Goal: Transaction & Acquisition: Purchase product/service

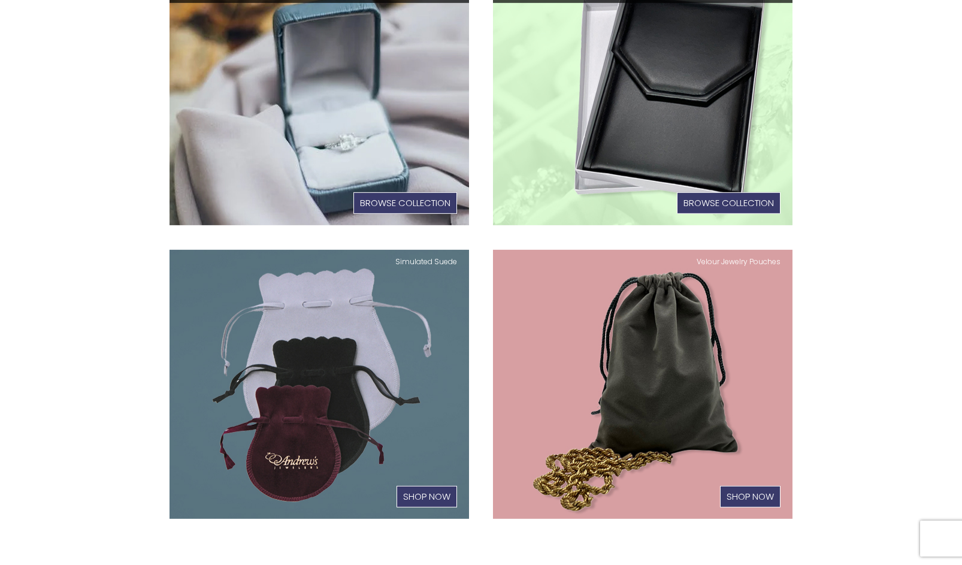
scroll to position [611, 0]
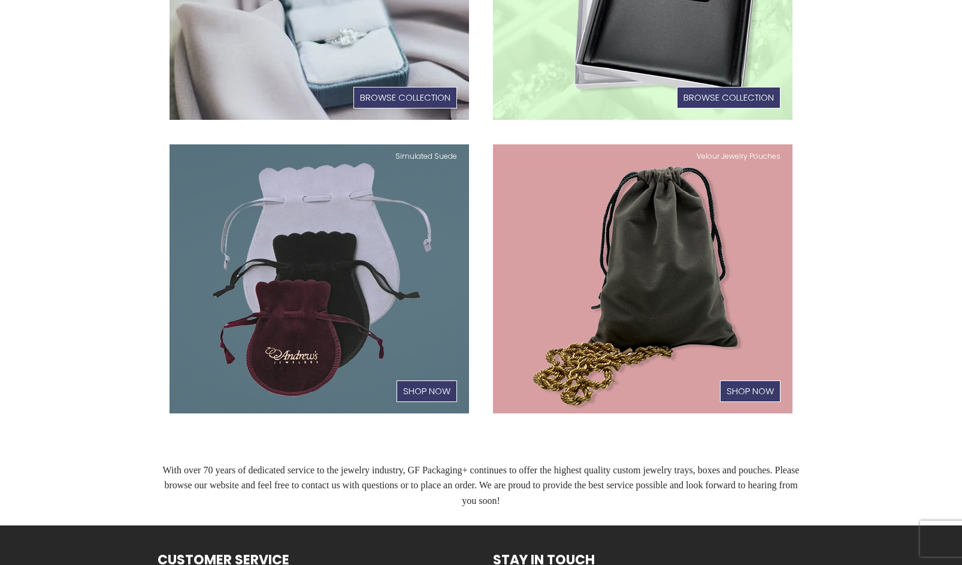
click at [722, 252] on link "Velour Jewelry Pouches Shop Now" at bounding box center [643, 279] width 300 height 270
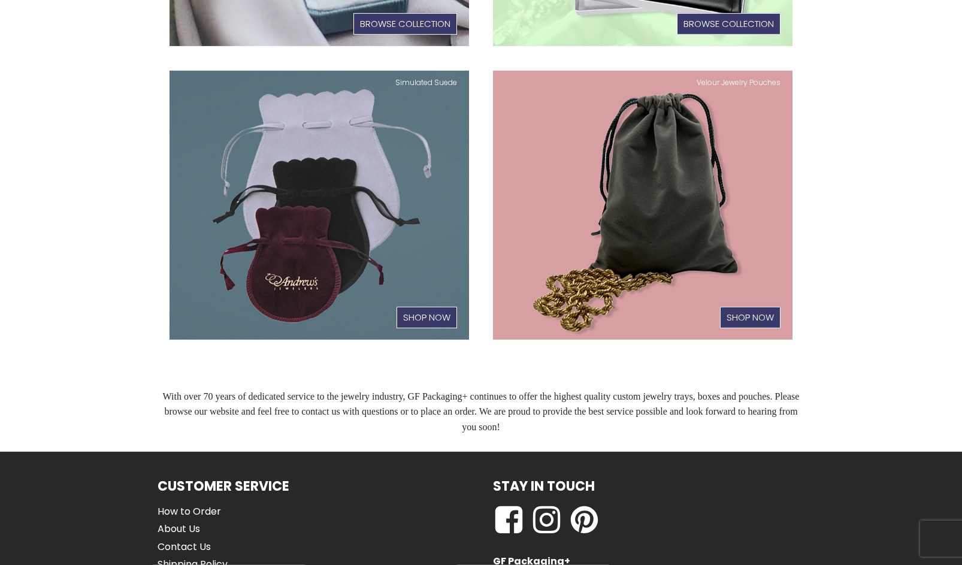
scroll to position [672, 0]
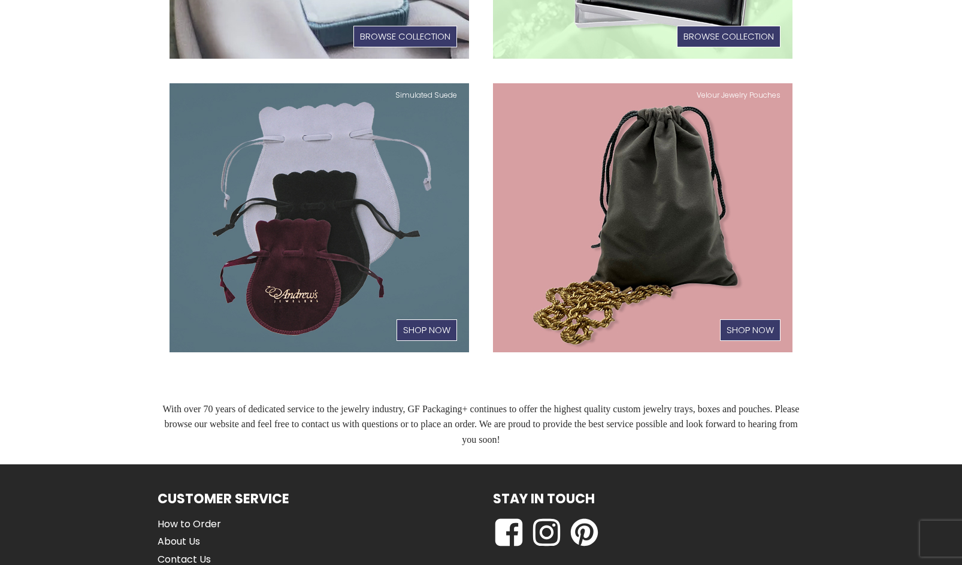
click at [727, 285] on link "Velour Jewelry Pouches Shop Now" at bounding box center [643, 218] width 300 height 270
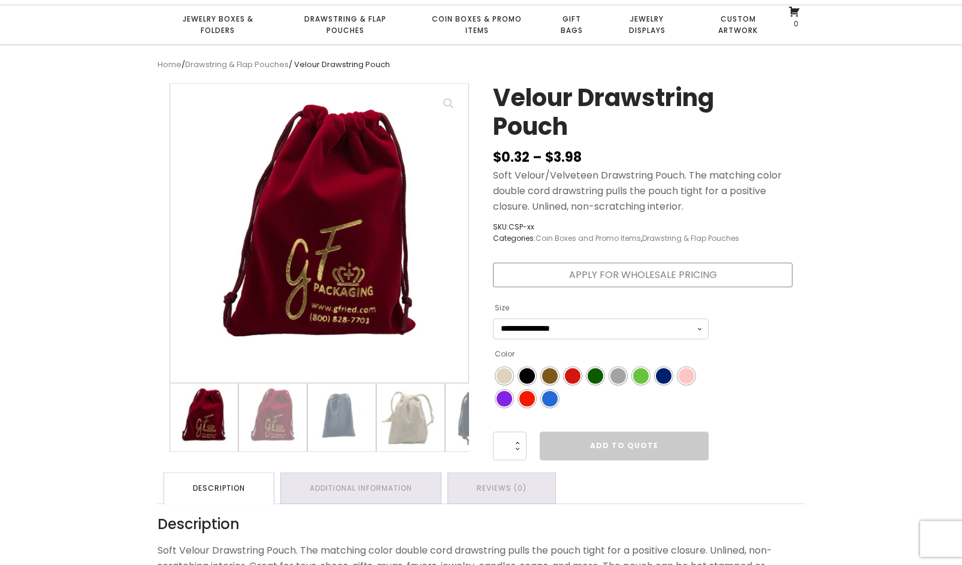
scroll to position [122, 0]
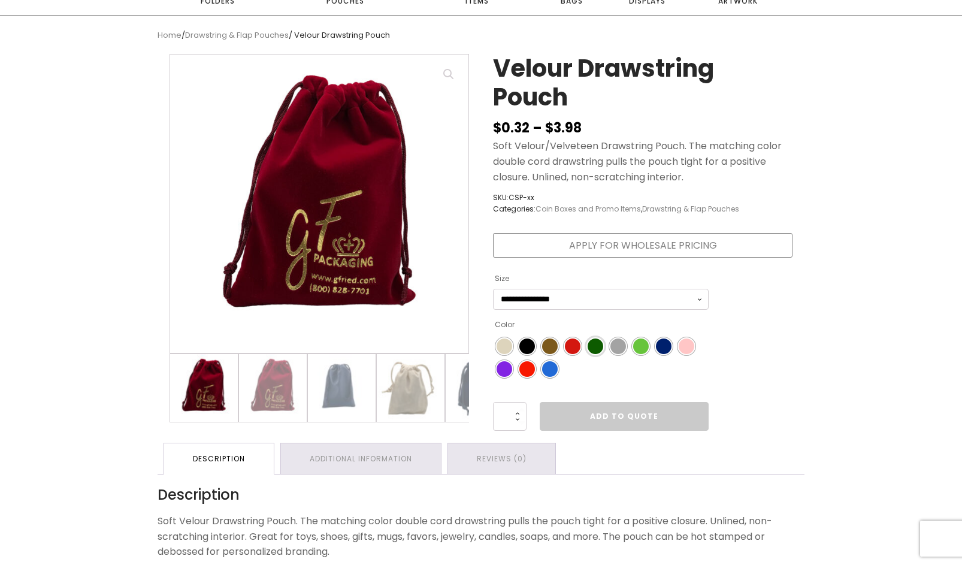
click at [593, 347] on span "Color" at bounding box center [596, 347] width 16 height 16
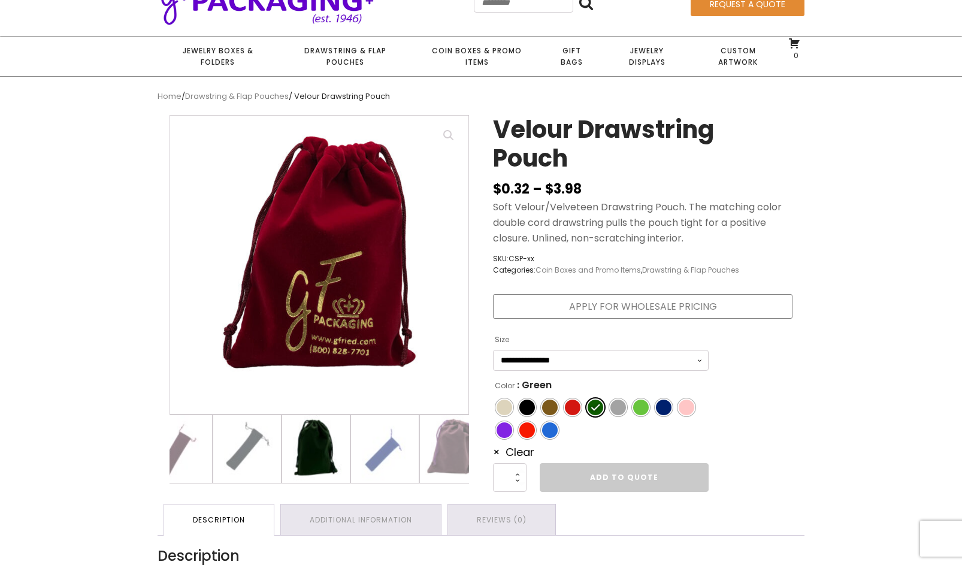
scroll to position [0, 579]
click at [301, 464] on img at bounding box center [314, 449] width 68 height 68
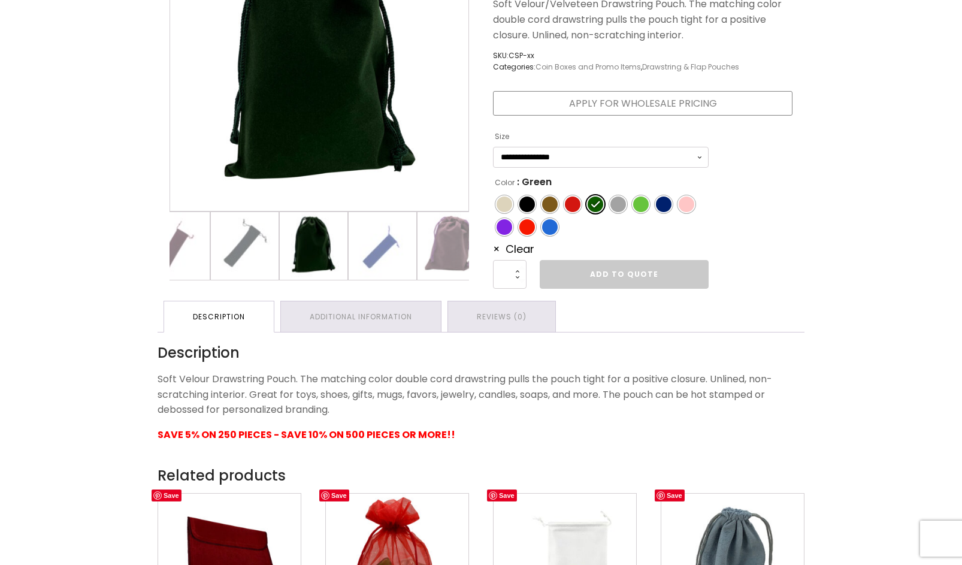
scroll to position [283, 0]
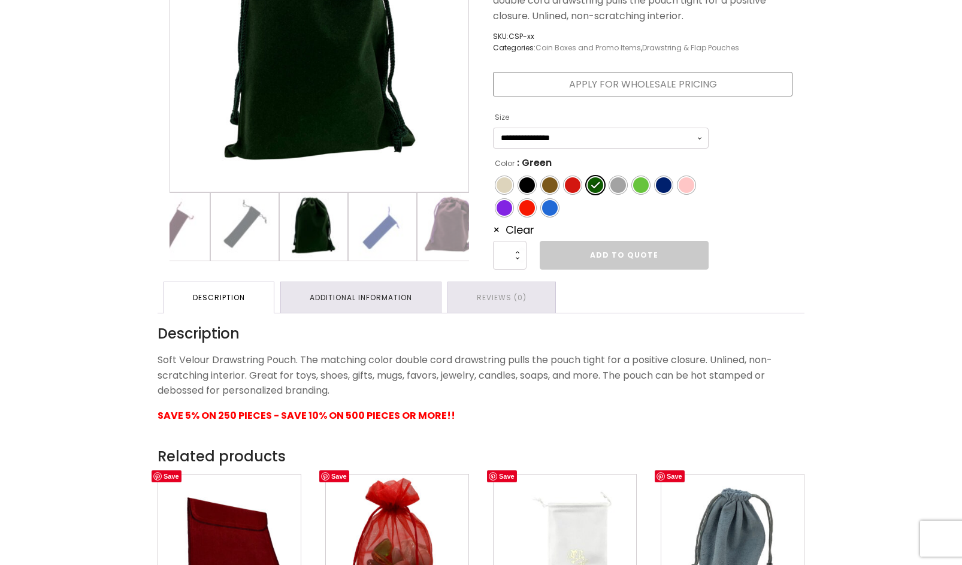
click at [331, 296] on link "Additional information" at bounding box center [361, 297] width 160 height 31
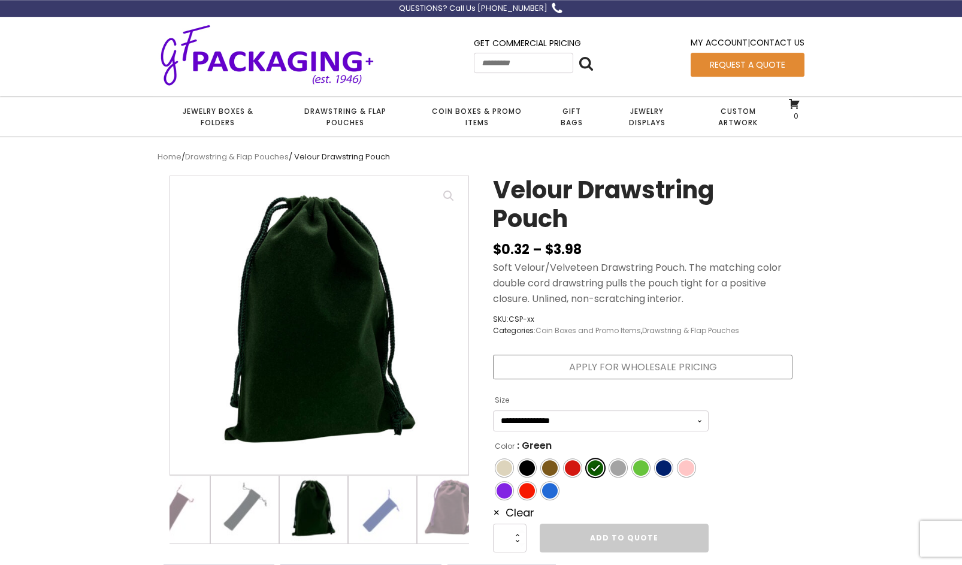
scroll to position [0, 0]
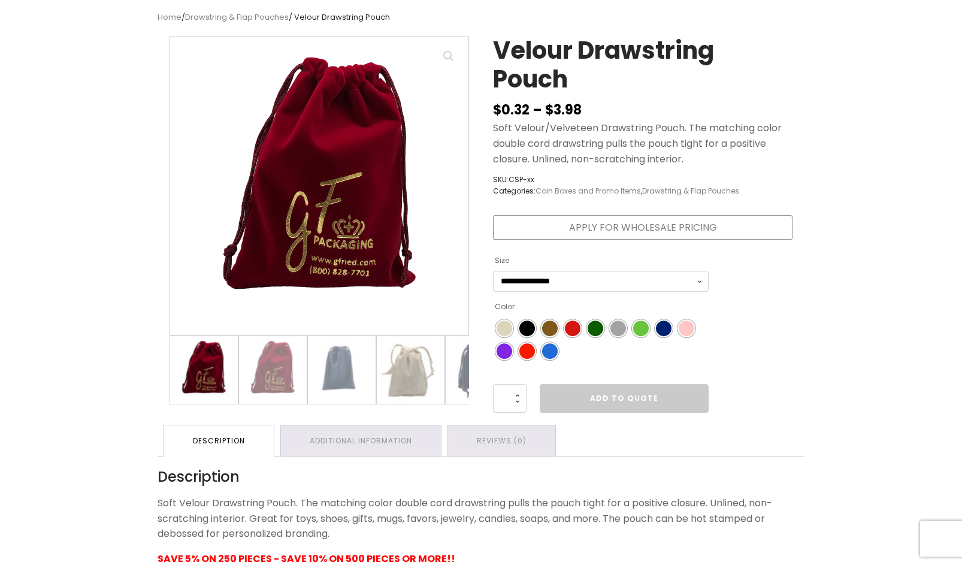
scroll to position [122, 0]
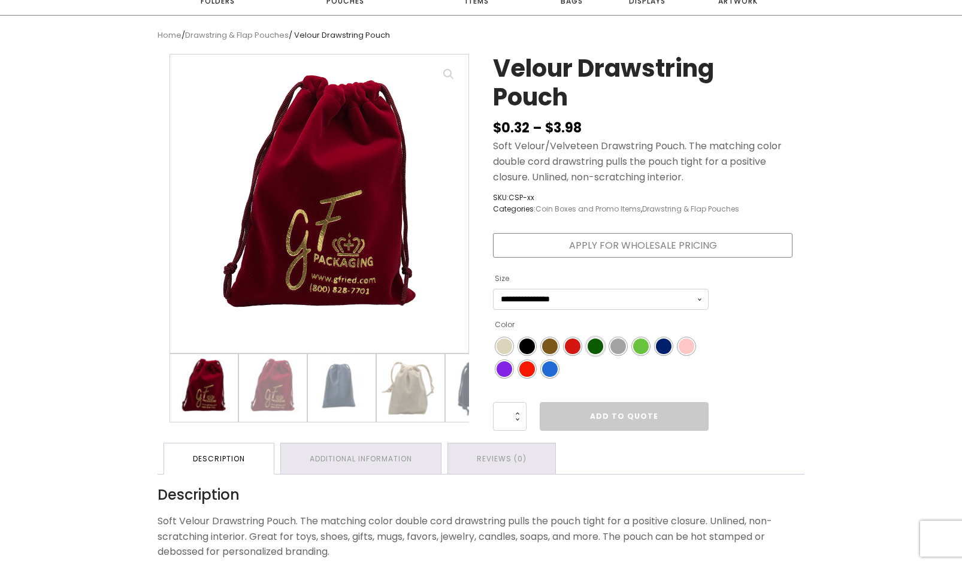
click at [591, 340] on span "Color" at bounding box center [596, 347] width 16 height 16
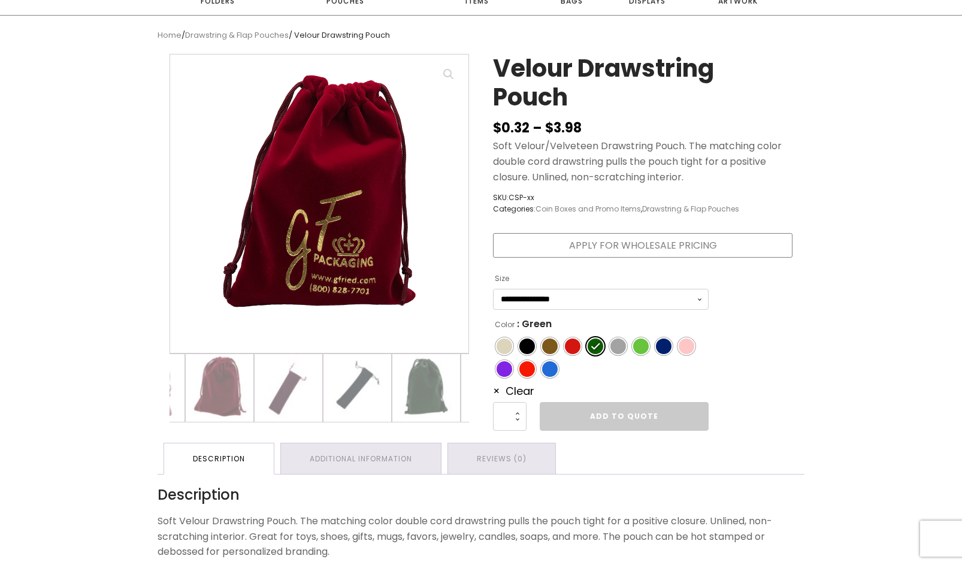
drag, startPoint x: 468, startPoint y: 430, endPoint x: 362, endPoint y: 409, distance: 107.5
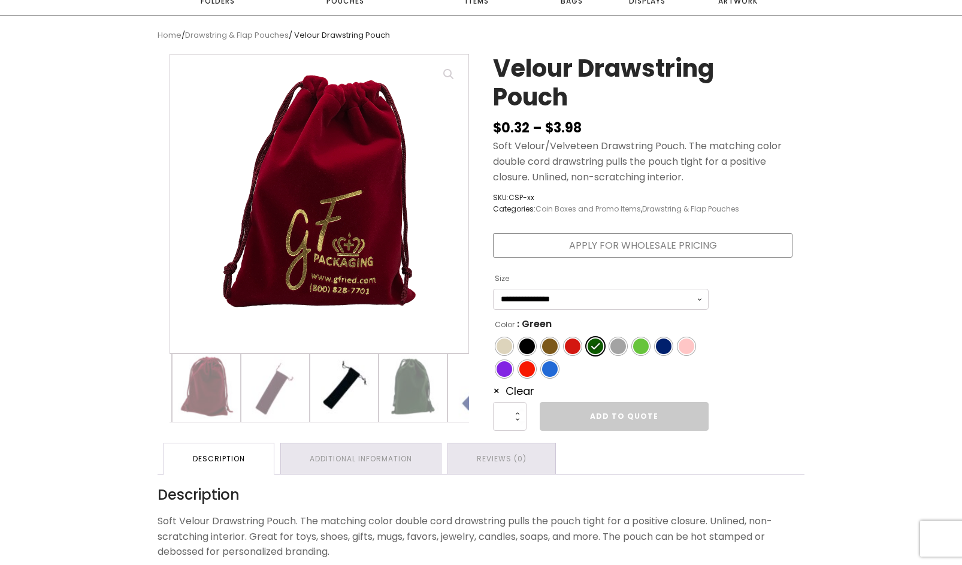
scroll to position [0, 481]
click at [347, 404] on img at bounding box center [343, 388] width 68 height 68
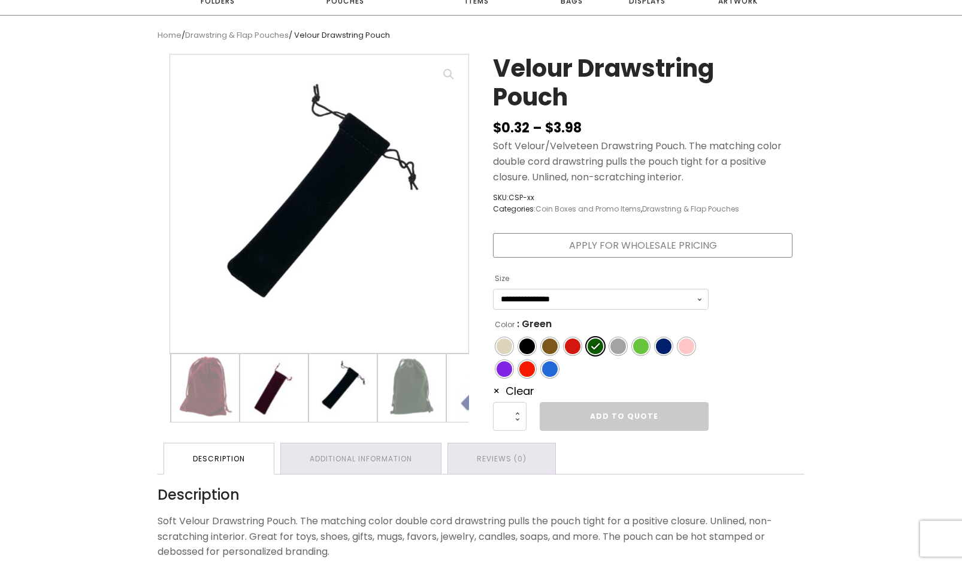
click at [278, 401] on img at bounding box center [274, 388] width 68 height 68
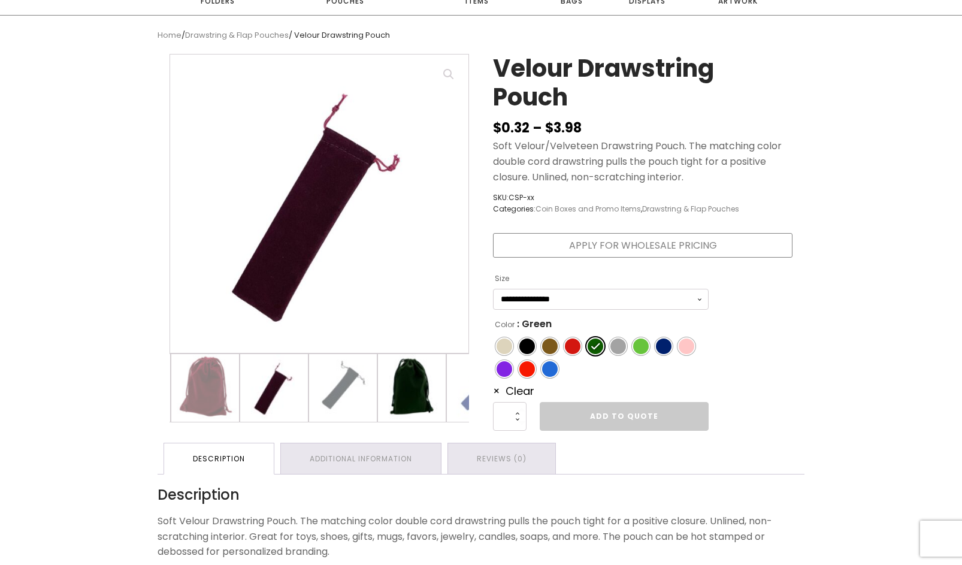
click at [400, 399] on img at bounding box center [412, 388] width 68 height 68
